Goal: Information Seeking & Learning: Learn about a topic

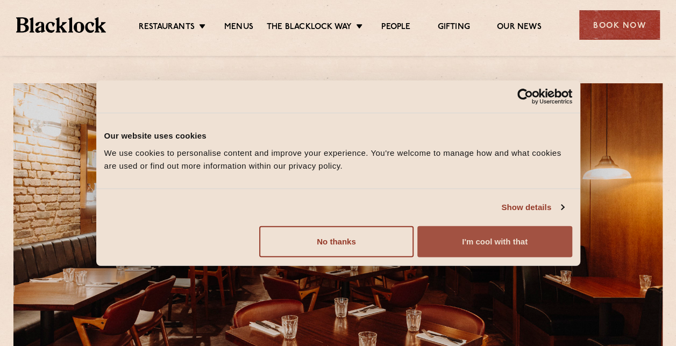
click at [512, 236] on button "I'm cool with that" at bounding box center [494, 241] width 154 height 31
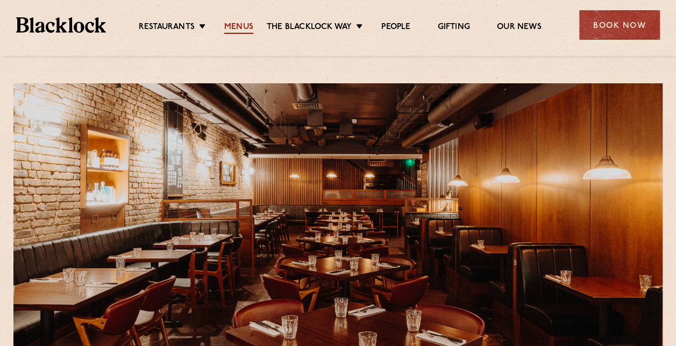
click at [236, 25] on link "Menus" at bounding box center [238, 28] width 29 height 12
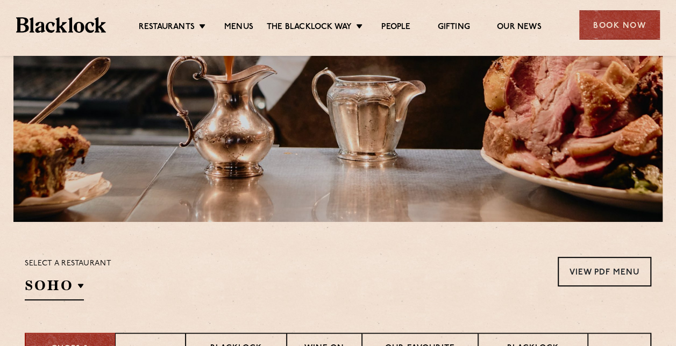
scroll to position [161, 0]
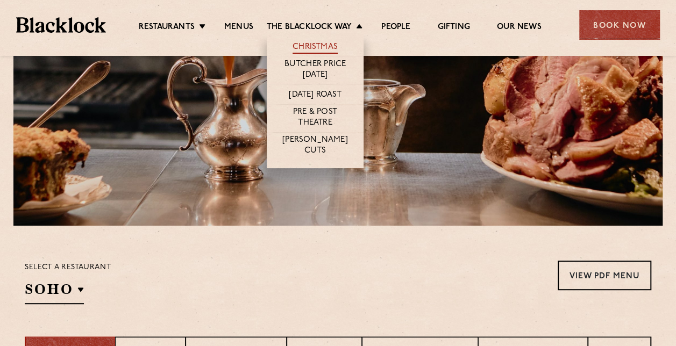
click at [320, 48] on link "Christmas" at bounding box center [315, 48] width 45 height 12
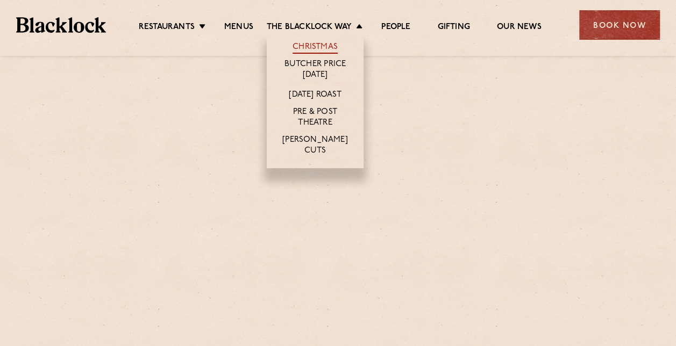
click at [303, 47] on link "Christmas" at bounding box center [315, 48] width 45 height 12
drag, startPoint x: 0, startPoint y: 0, endPoint x: 303, endPoint y: 48, distance: 307.1
click at [303, 48] on link "Christmas" at bounding box center [315, 48] width 45 height 12
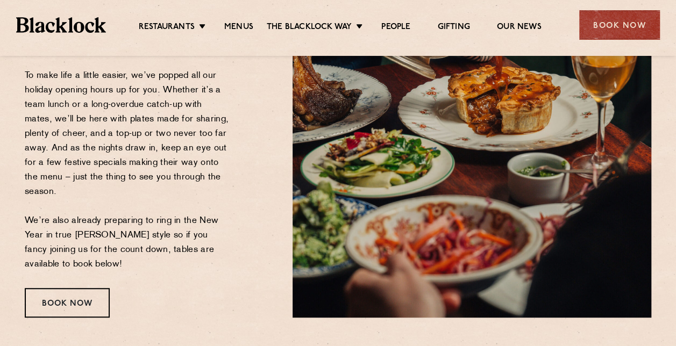
scroll to position [215, 0]
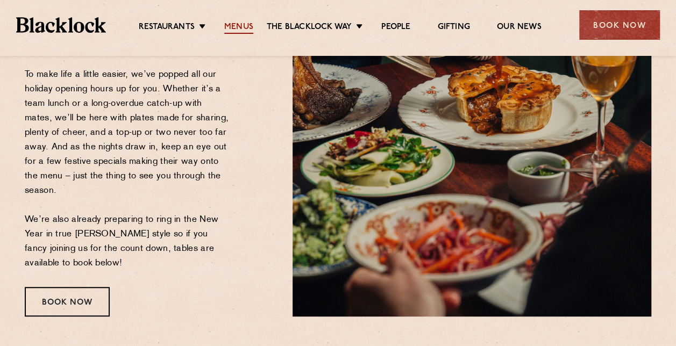
click at [242, 26] on link "Menus" at bounding box center [238, 28] width 29 height 12
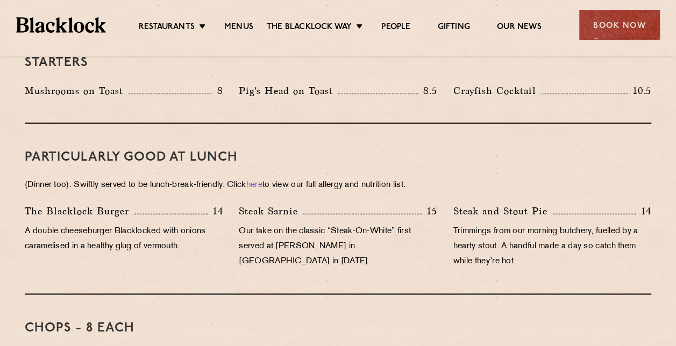
scroll to position [574, 0]
